Goal: Task Accomplishment & Management: Complete application form

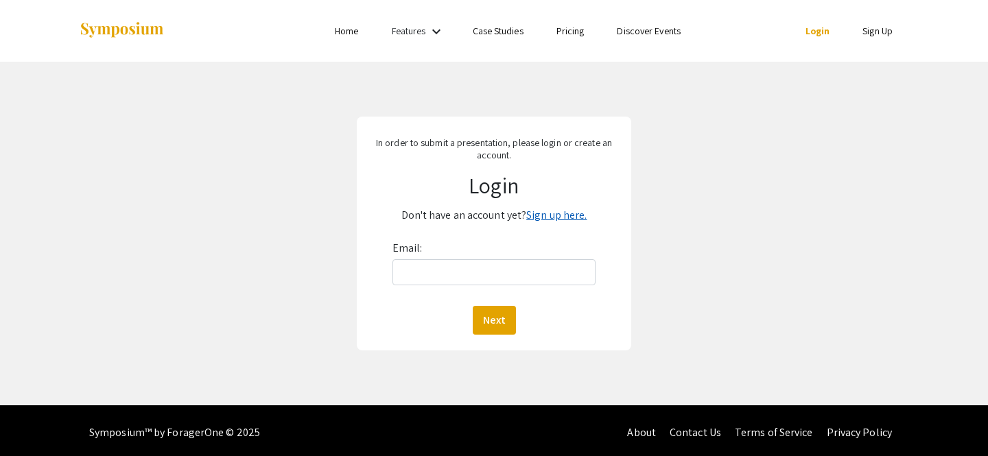
click at [568, 213] on link "Sign up here." at bounding box center [556, 215] width 60 height 14
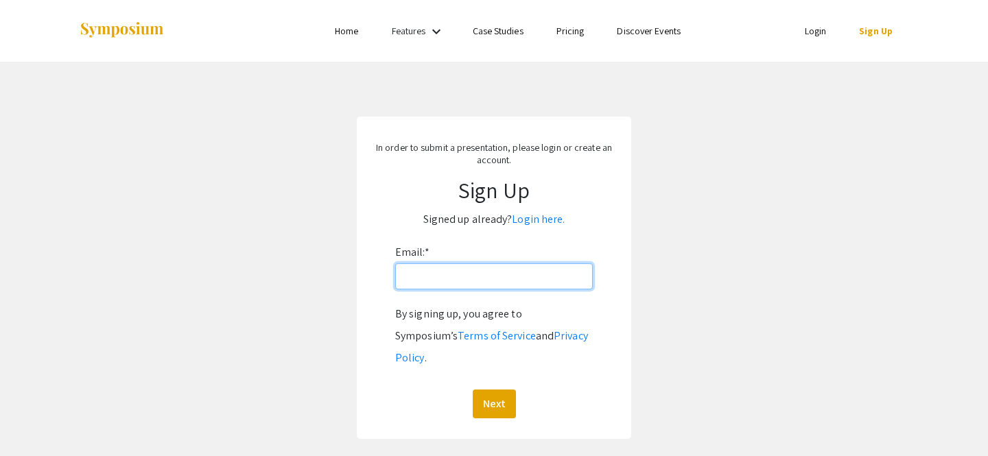
click at [503, 273] on input "Email: *" at bounding box center [494, 276] width 198 height 26
click at [414, 278] on input "lagsr@washjeff.edu" at bounding box center [494, 276] width 198 height 26
type input "[EMAIL_ADDRESS][DOMAIN_NAME]"
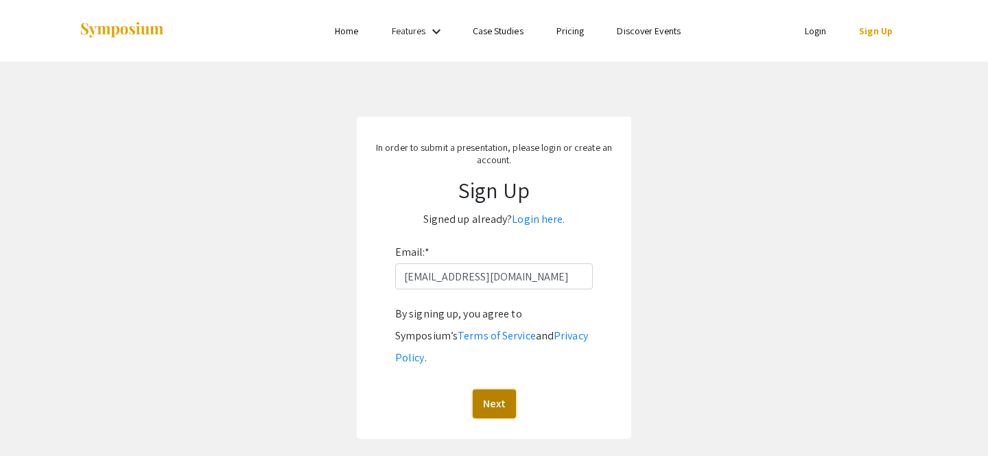
click at [507, 390] on button "Next" at bounding box center [494, 404] width 43 height 29
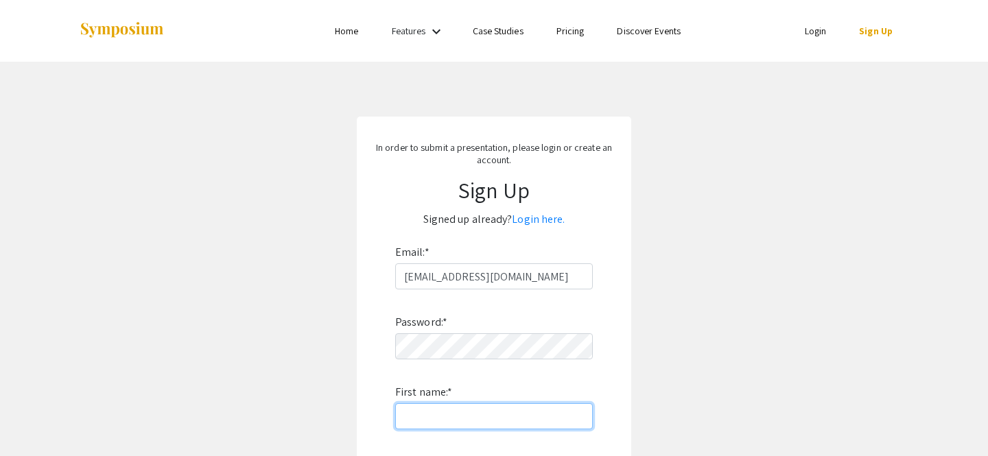
click at [440, 414] on input "First name: *" at bounding box center [494, 416] width 198 height 26
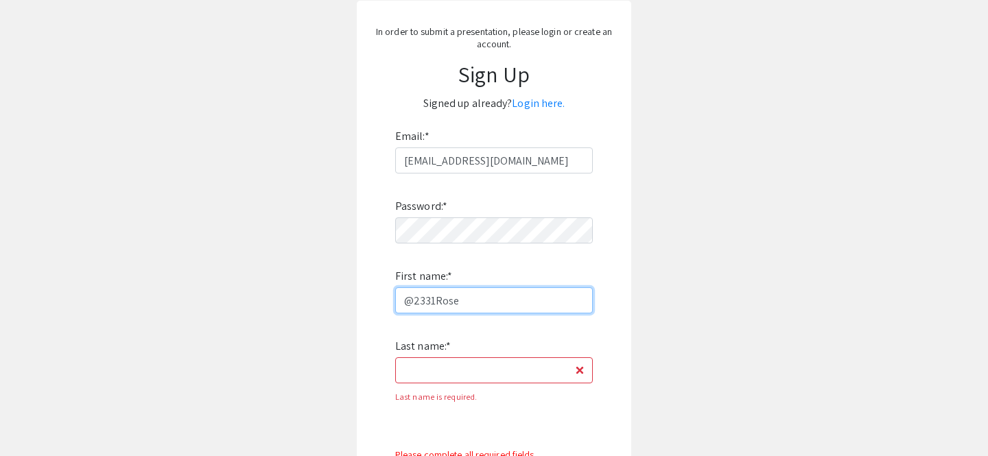
scroll to position [119, 0]
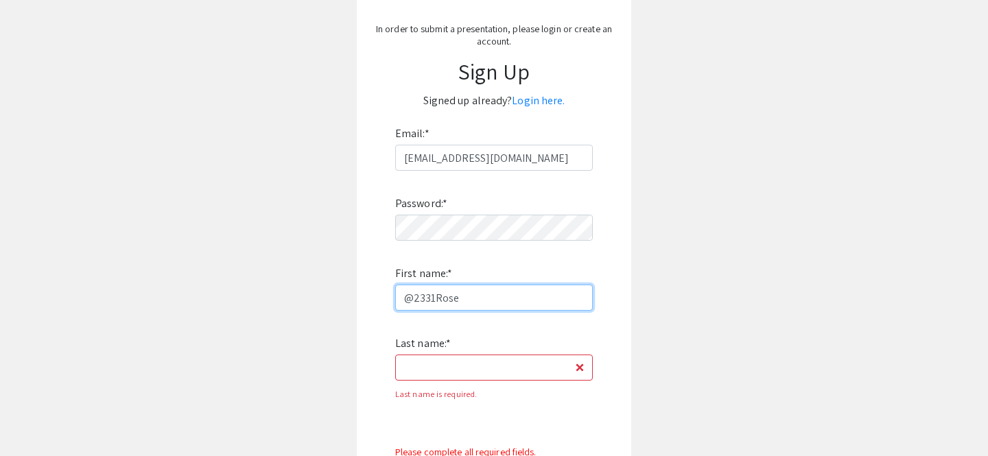
drag, startPoint x: 464, startPoint y: 299, endPoint x: 392, endPoint y: 299, distance: 72.7
click at [392, 299] on form "Email: * langsr@washjeff.edu Password: * First name: * @2331Rose Last name: * L…" at bounding box center [493, 357] width 247 height 469
type input "Sydney"
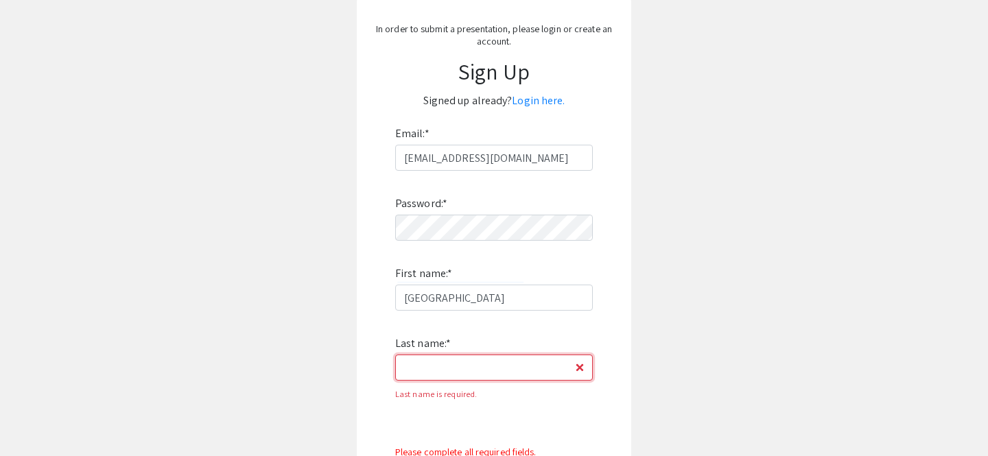
click at [415, 359] on input "Last name: *" at bounding box center [494, 368] width 198 height 26
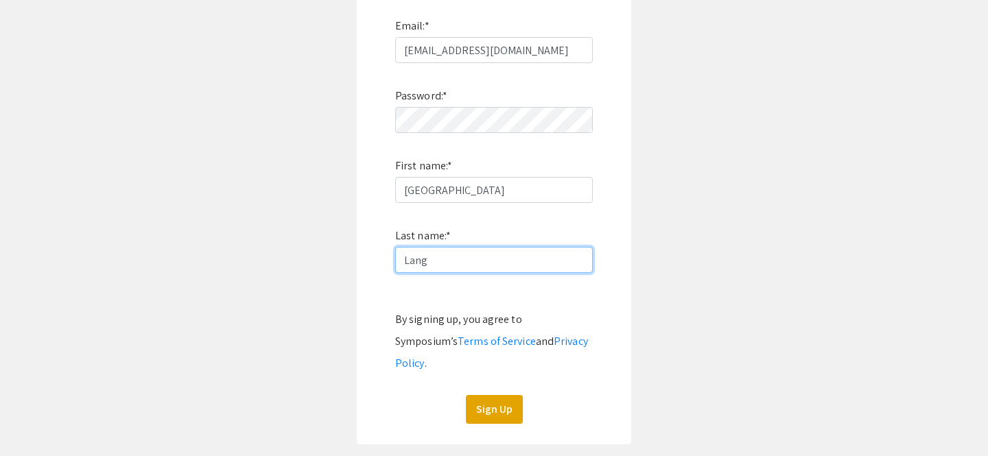
scroll to position [303, 0]
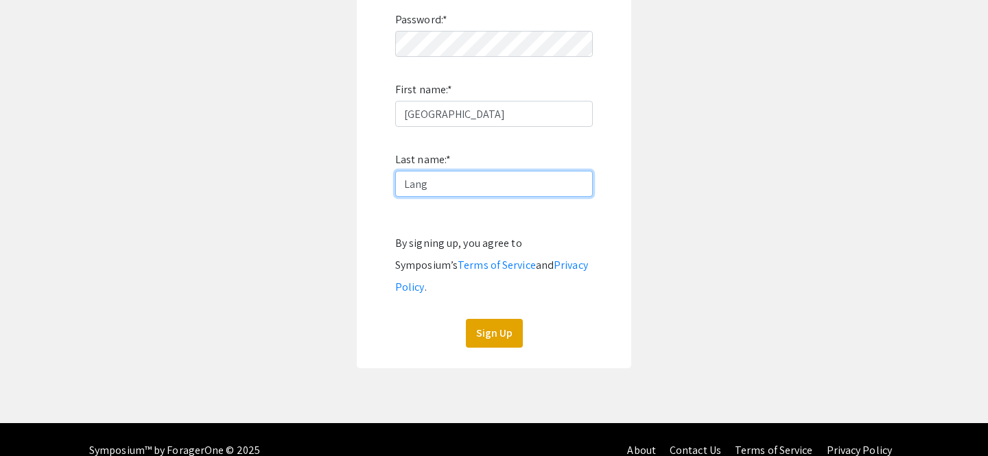
type input "Lang"
click at [498, 328] on div "In order to submit a presentation, please login or create an account. Sign Up S…" at bounding box center [494, 91] width 274 height 554
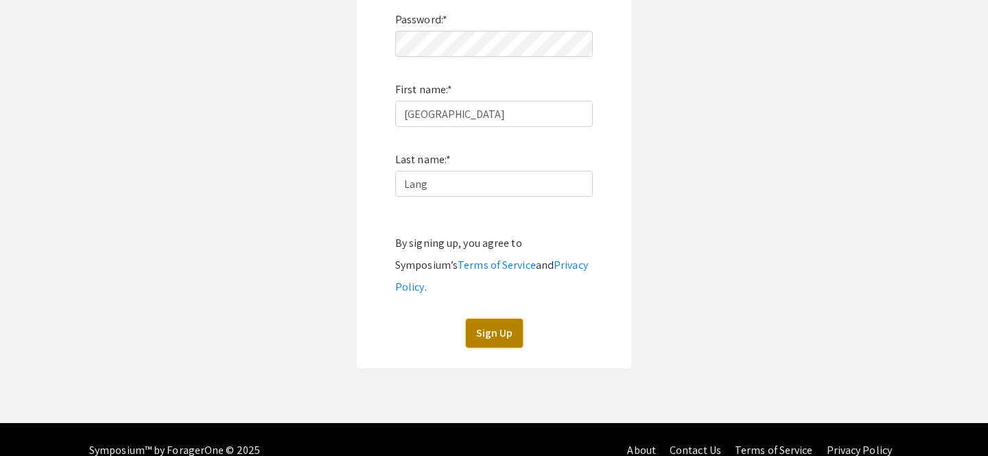
click at [501, 319] on button "Sign Up" at bounding box center [494, 333] width 57 height 29
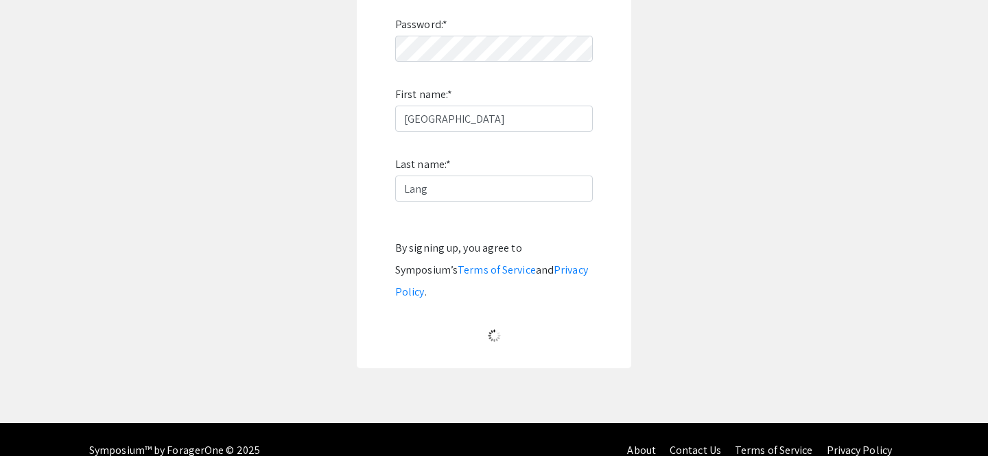
scroll to position [58, 0]
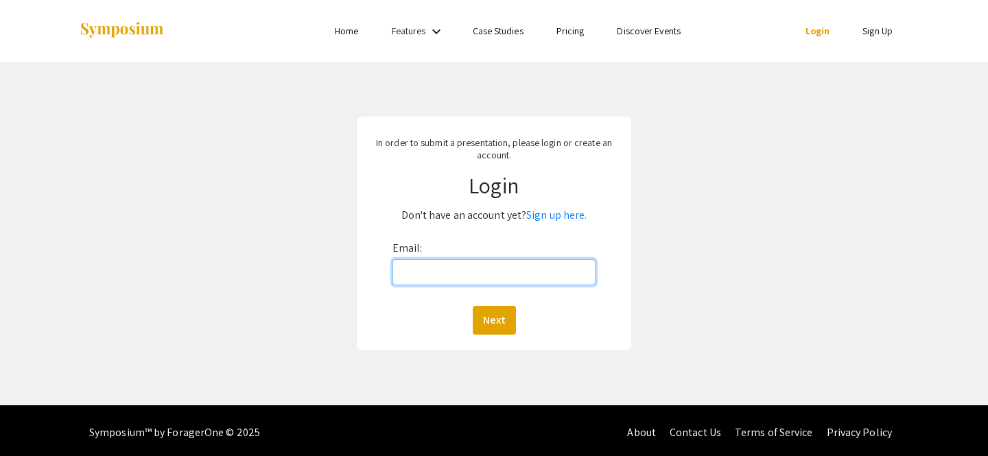
click at [546, 263] on input "Email:" at bounding box center [494, 272] width 204 height 26
click at [414, 272] on input "[EMAIL_ADDRESS][DOMAIN_NAME]" at bounding box center [494, 272] width 204 height 26
type input "[EMAIL_ADDRESS][DOMAIN_NAME]"
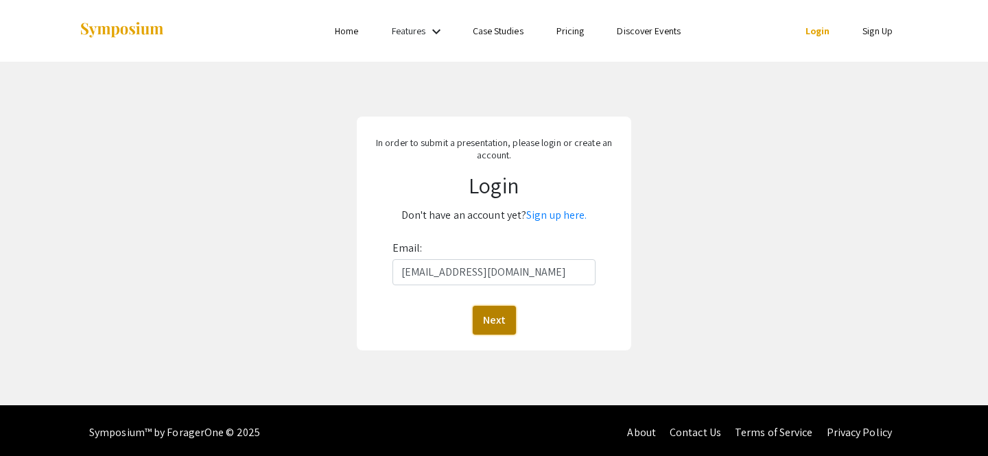
click at [489, 329] on button "Next" at bounding box center [494, 320] width 43 height 29
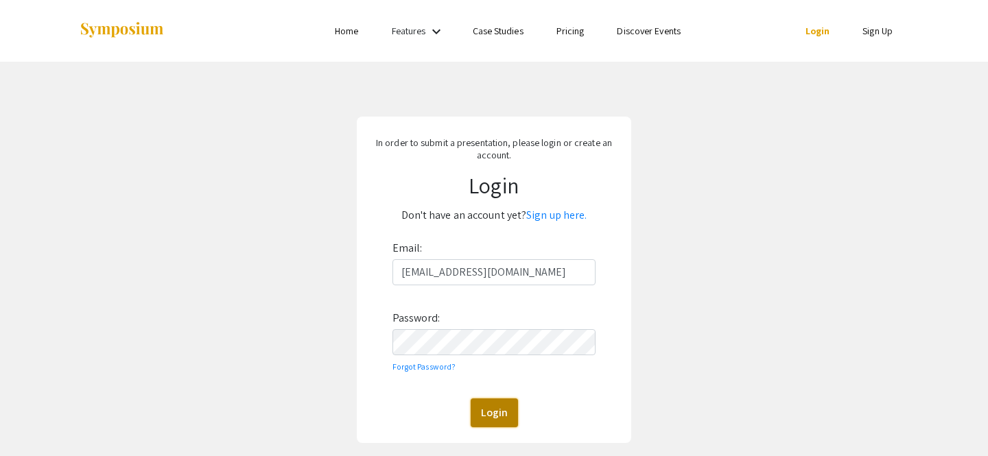
click at [484, 405] on button "Login" at bounding box center [494, 413] width 47 height 29
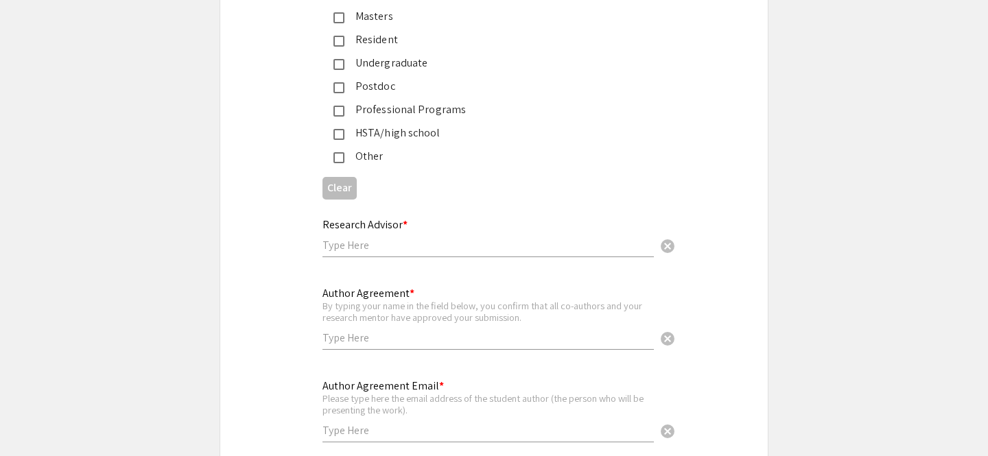
scroll to position [3465, 0]
